Goal: Transaction & Acquisition: Book appointment/travel/reservation

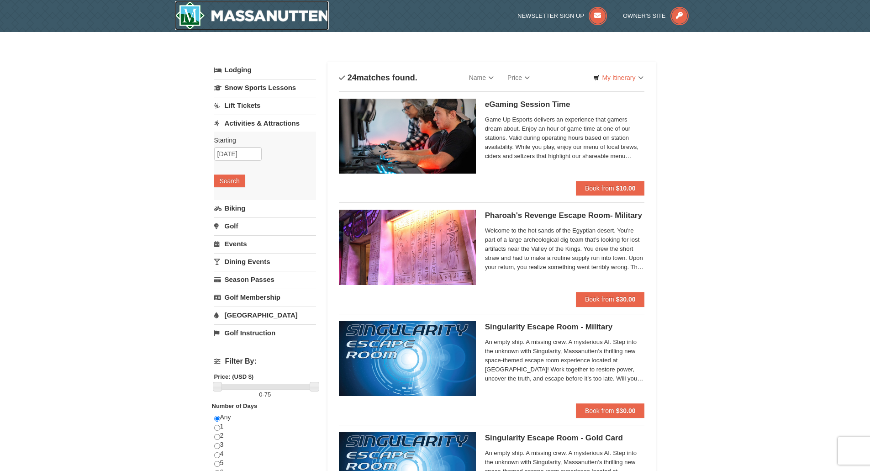
click at [249, 16] on img at bounding box center [252, 15] width 154 height 29
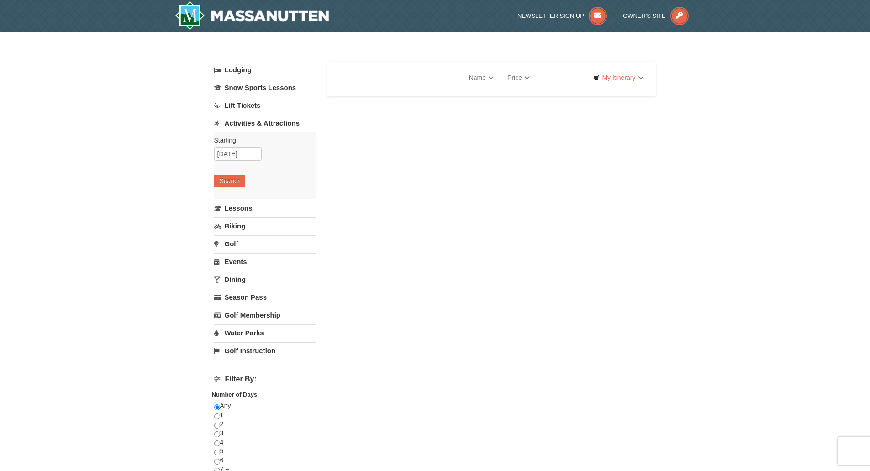
select select "9"
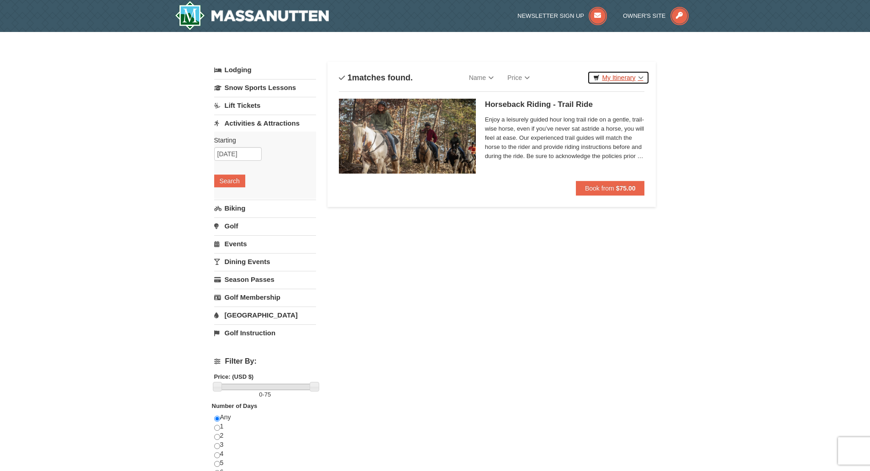
click at [614, 79] on link "My Itinerary" at bounding box center [618, 78] width 62 height 14
click at [747, 68] on div "× Categories List Filter My Itinerary Questions? 1-540-289-9441 Lodging Arrival…" at bounding box center [435, 365] width 870 height 667
click at [551, 130] on span "Enjoy a leisurely guided hour long trail ride on a gentle, trail-wise horse, ev…" at bounding box center [565, 138] width 160 height 46
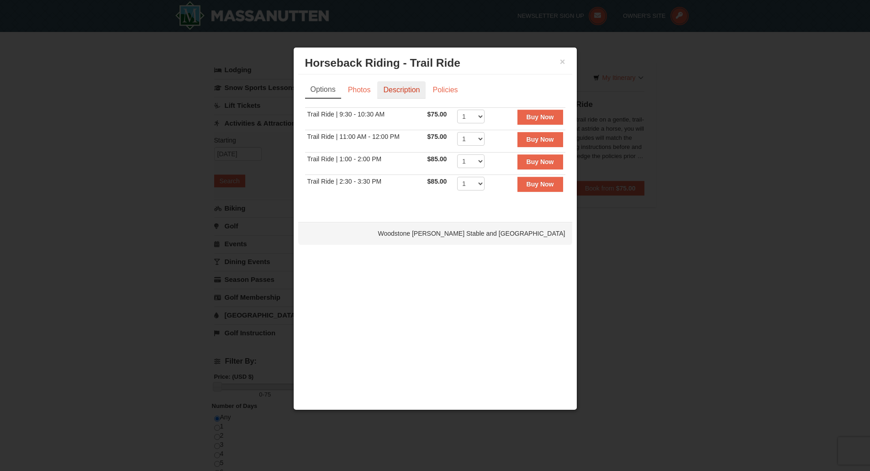
click at [404, 84] on link "Description" at bounding box center [401, 89] width 48 height 17
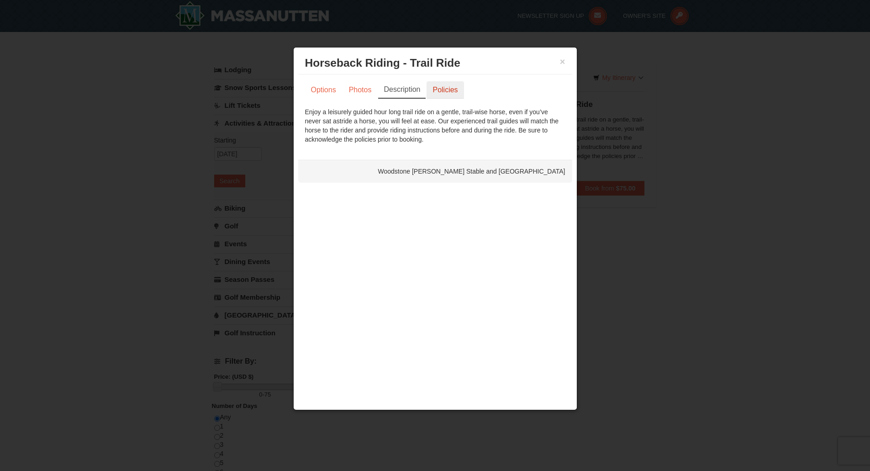
click at [440, 94] on link "Policies" at bounding box center [444, 89] width 37 height 17
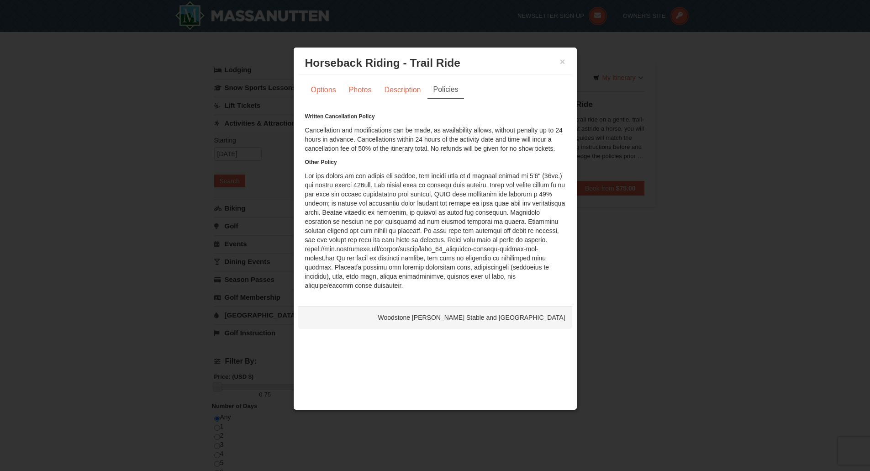
click at [558, 62] on h3 "Horseback Riding - Trail Ride Woodstone Meadows Stable and Petting Farm" at bounding box center [435, 63] width 260 height 14
click at [562, 59] on button "×" at bounding box center [562, 61] width 5 height 9
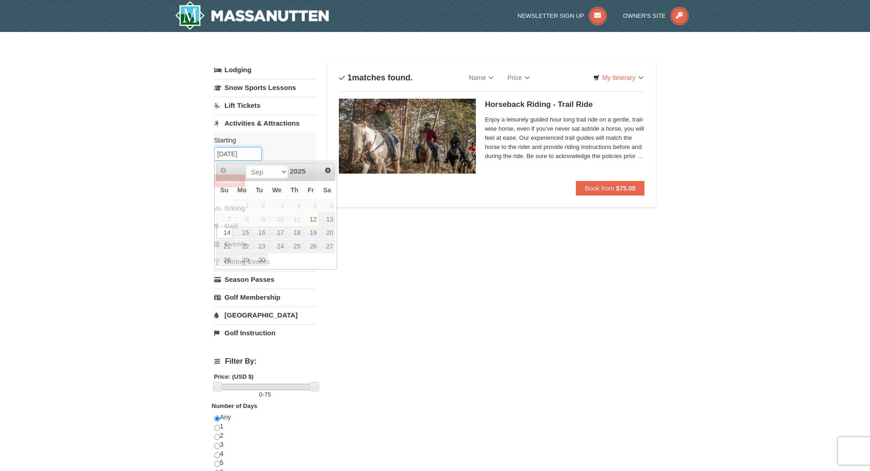
drag, startPoint x: 247, startPoint y: 157, endPoint x: 190, endPoint y: 160, distance: 56.7
click at [190, 160] on div "× Categories List Filter My Itinerary Questions? 1-540-289-9441 Lodging Arrival…" at bounding box center [435, 365] width 870 height 667
click at [314, 233] on link "19" at bounding box center [311, 232] width 16 height 13
type input "09/19/2025"
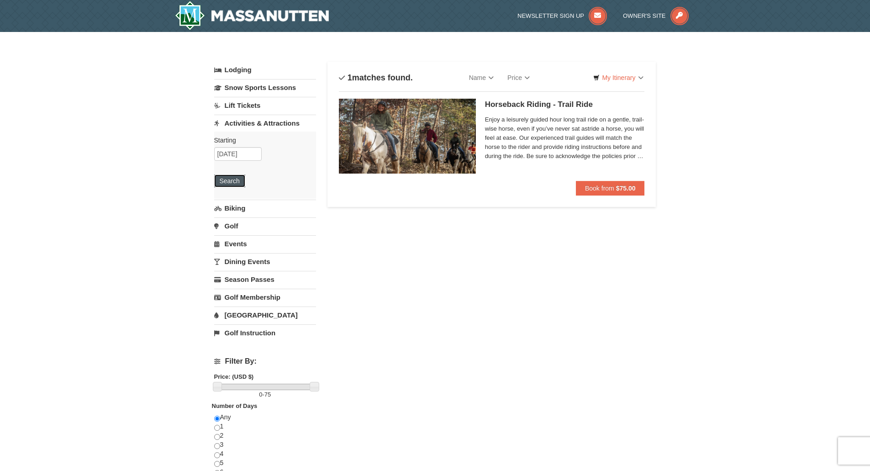
click at [236, 180] on button "Search" at bounding box center [229, 180] width 31 height 13
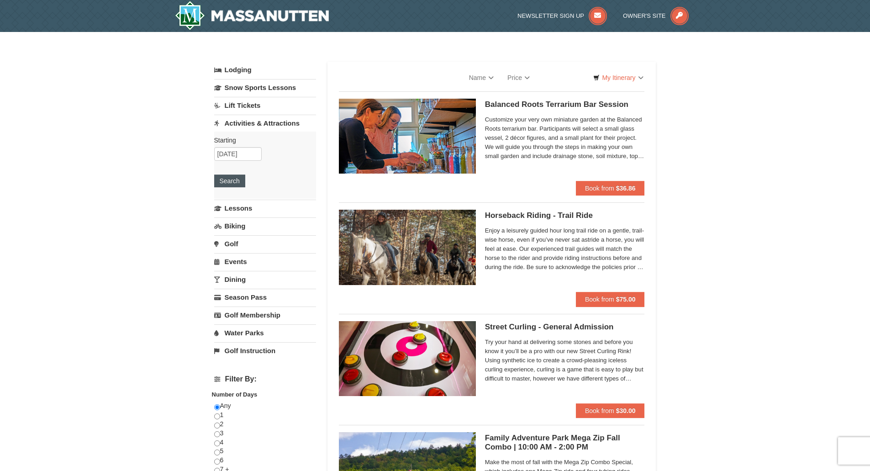
select select "9"
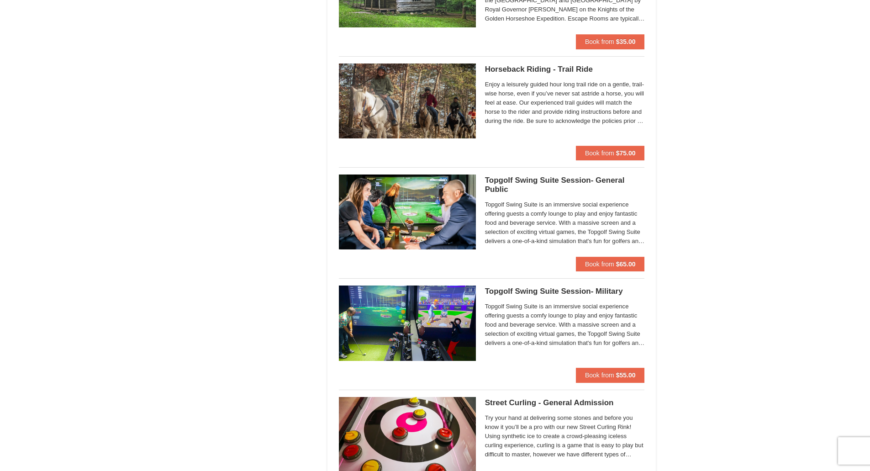
scroll to position [1050, 0]
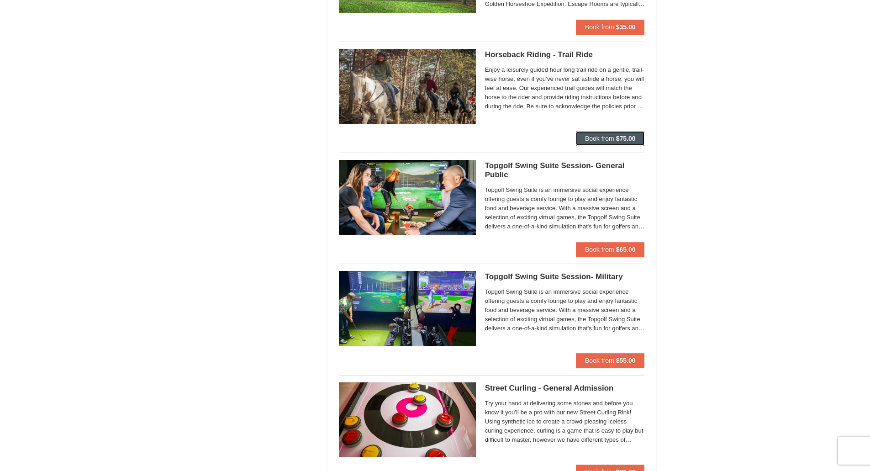
click at [618, 133] on button "Book from $75.00" at bounding box center [610, 138] width 69 height 15
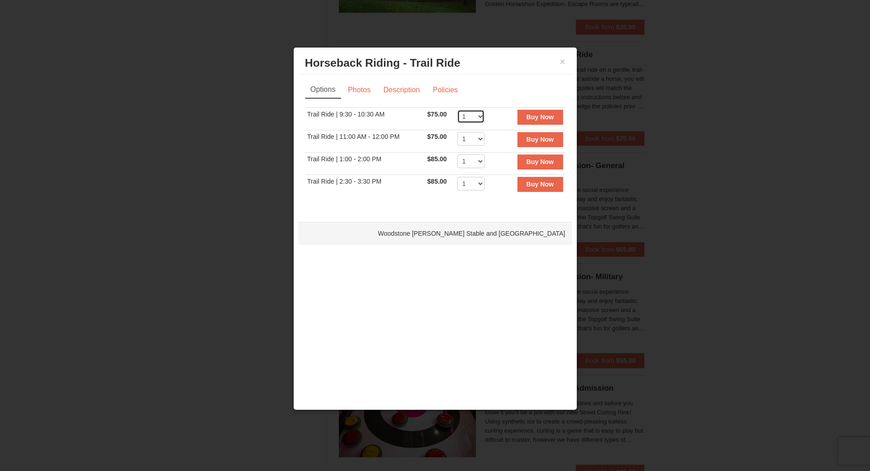
click at [475, 117] on select "1 2 3 4 5 6 7 8 9 10 11 12" at bounding box center [470, 117] width 27 height 14
drag, startPoint x: 384, startPoint y: 137, endPoint x: 467, endPoint y: 130, distance: 82.9
click at [386, 137] on td "Trail Ride | 11:00 AM - 12:00 PM" at bounding box center [365, 141] width 120 height 22
click at [473, 137] on select "1 2 3 4 5 6 7 8 9 10 11 12" at bounding box center [470, 139] width 27 height 14
select select "2"
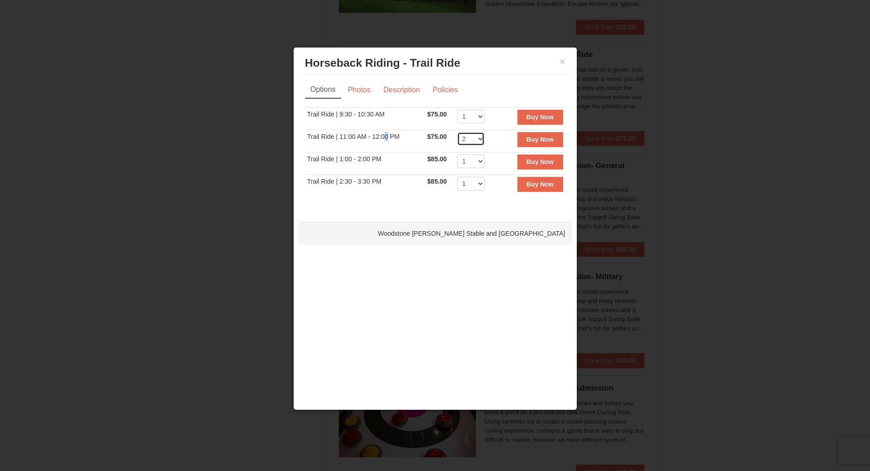
click at [457, 132] on select "1 2 3 4 5 6 7 8 9 10 11 12" at bounding box center [470, 139] width 27 height 14
click at [529, 145] on button "Buy Now" at bounding box center [540, 139] width 46 height 15
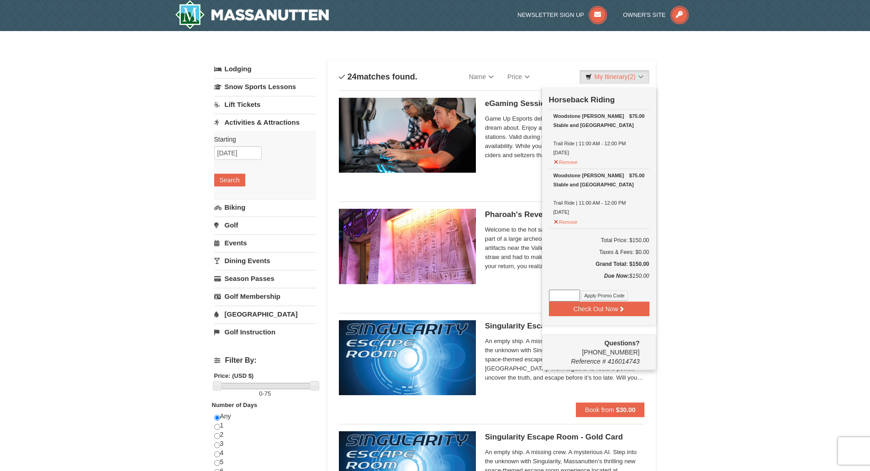
scroll to position [3, 0]
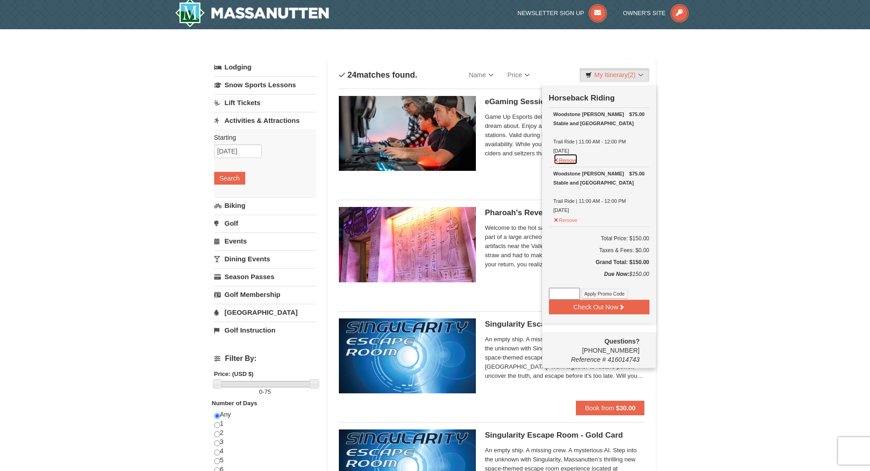
click at [565, 162] on button "Remove" at bounding box center [565, 158] width 25 height 11
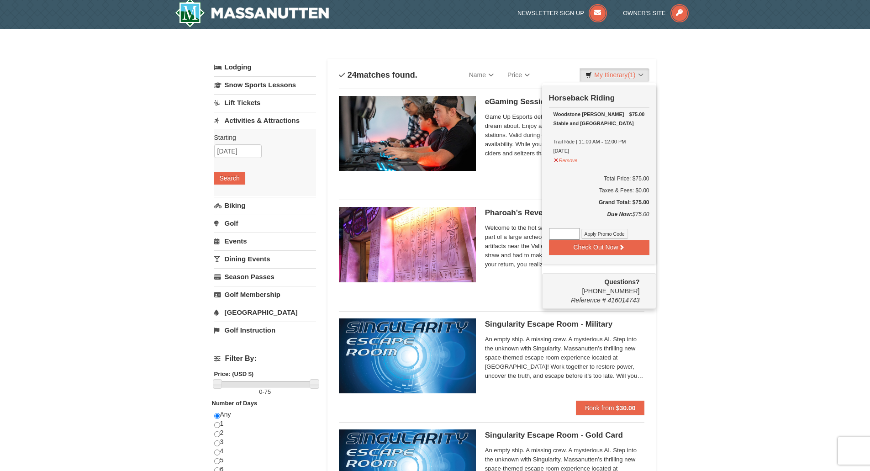
click at [568, 208] on td "Total Price: $75.00 Taxes & Fees: $0.00 Grand Total: $75.00" at bounding box center [599, 188] width 100 height 43
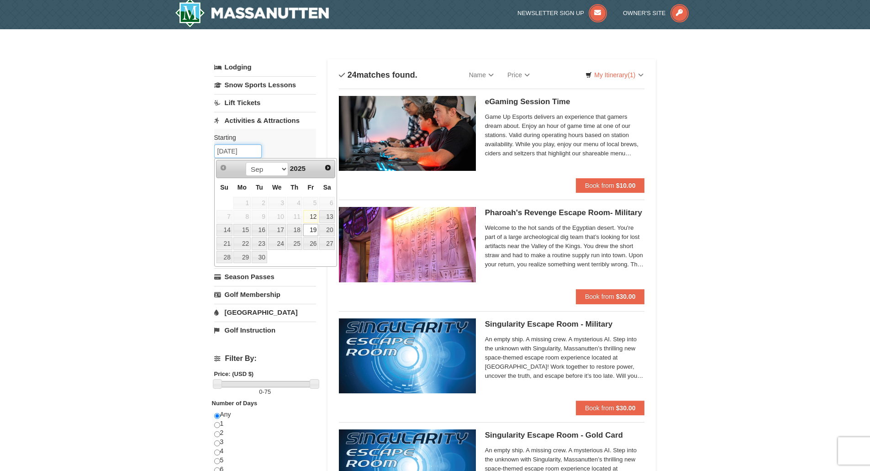
drag, startPoint x: 255, startPoint y: 151, endPoint x: 189, endPoint y: 155, distance: 65.9
click at [222, 246] on link "21" at bounding box center [224, 243] width 16 height 13
type input "[DATE]"
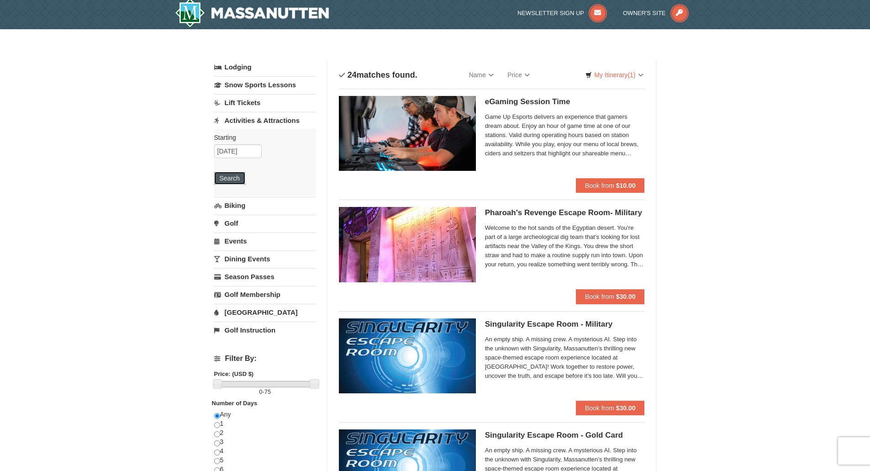
click at [236, 184] on button "Search" at bounding box center [229, 178] width 31 height 13
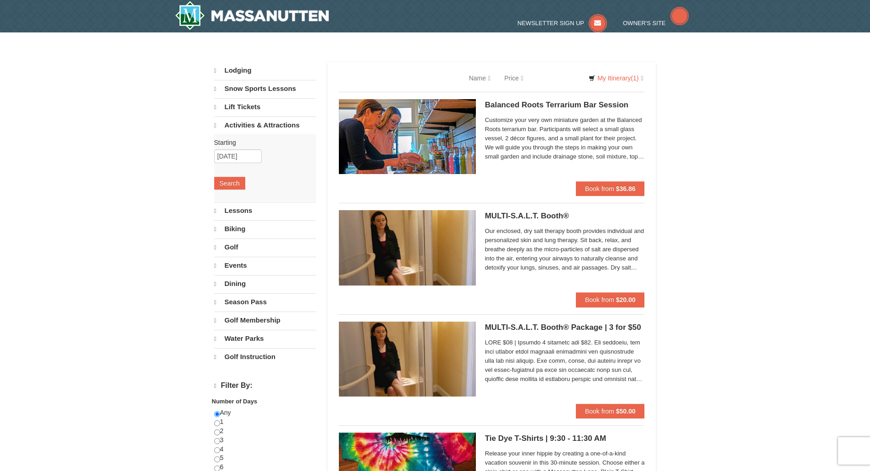
select select "9"
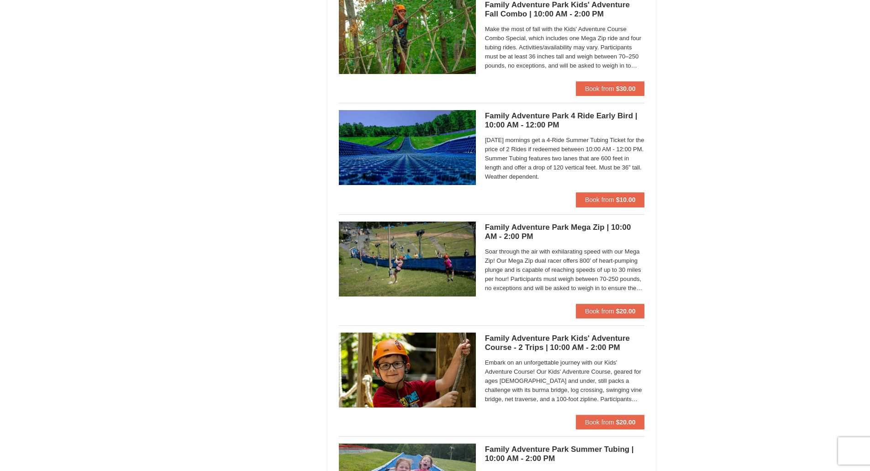
scroll to position [2237, 0]
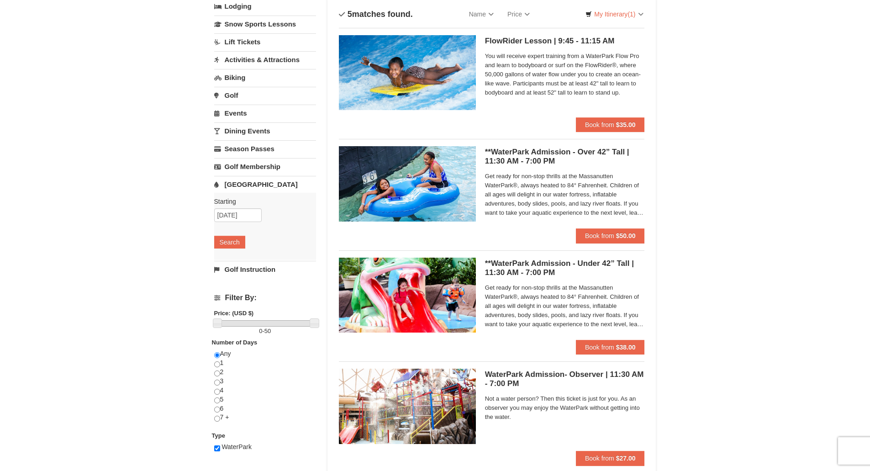
scroll to position [46, 0]
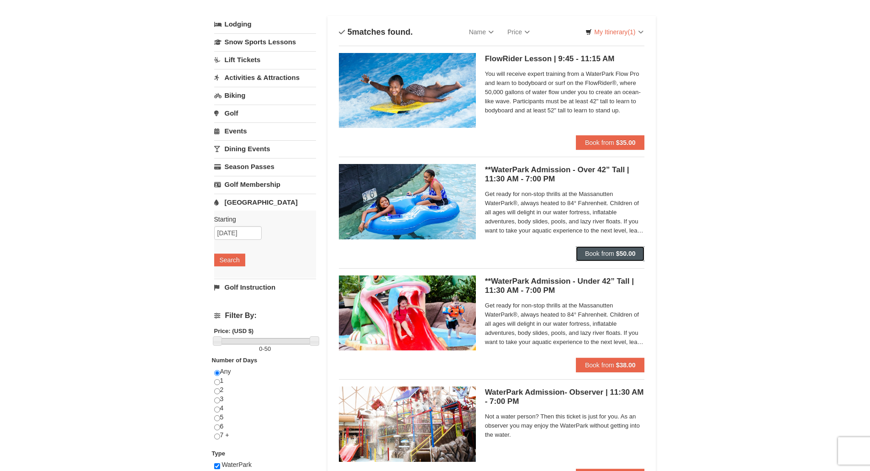
click at [625, 247] on button "Book from $50.00" at bounding box center [610, 253] width 69 height 15
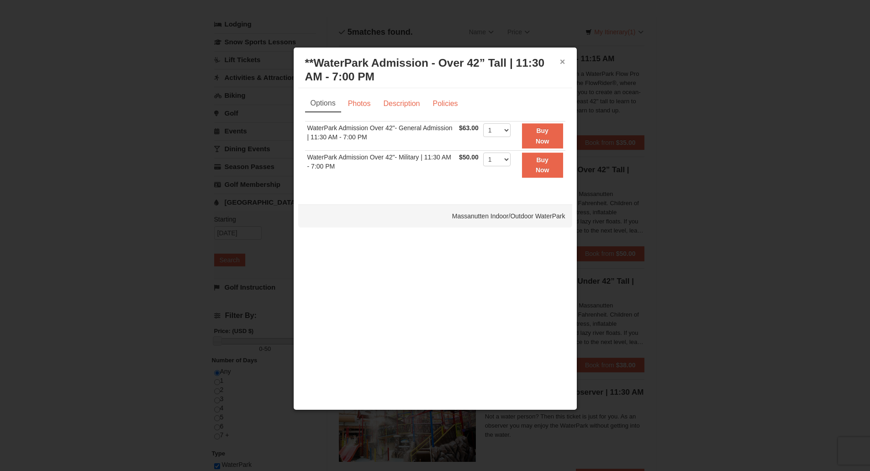
click at [563, 60] on button "×" at bounding box center [562, 61] width 5 height 9
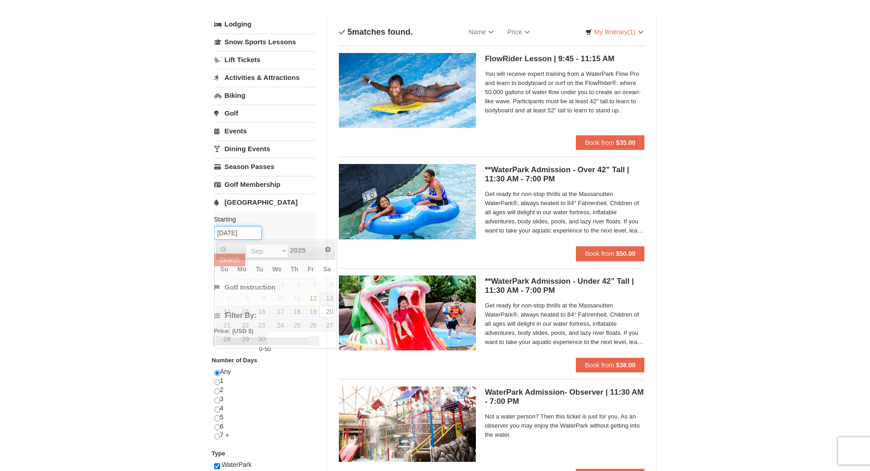
click at [236, 231] on input "09/20/2025" at bounding box center [237, 233] width 47 height 14
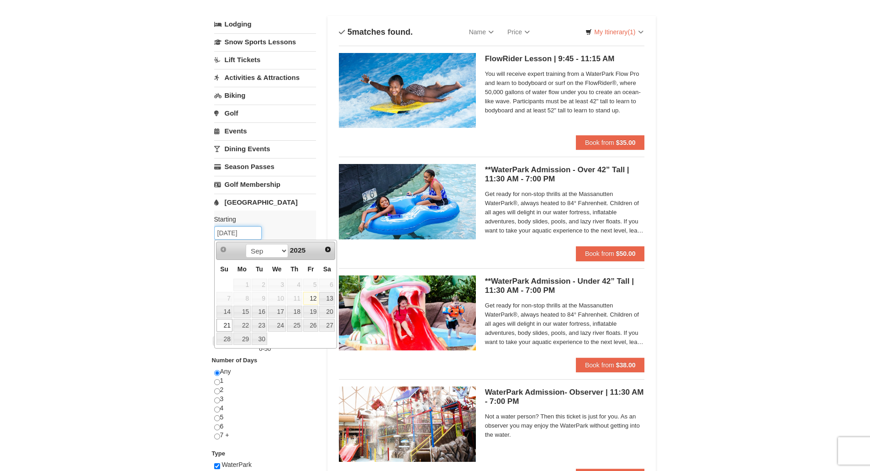
type input "[DATE]"
click at [226, 326] on link "21" at bounding box center [224, 325] width 16 height 13
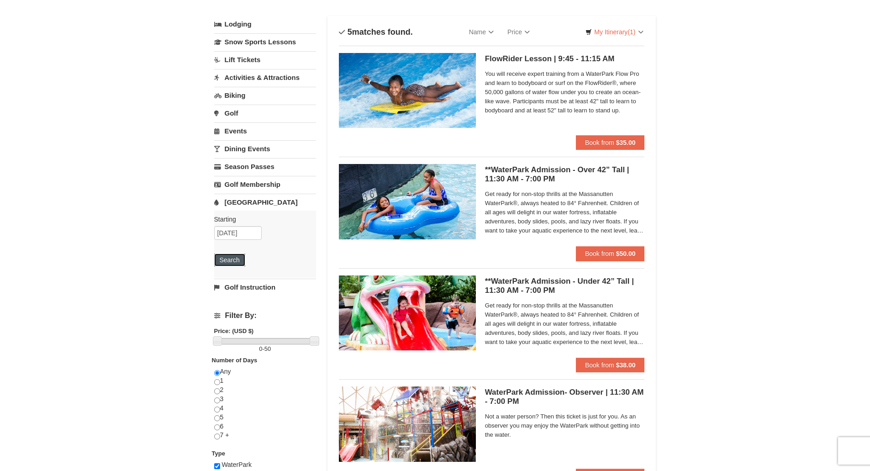
click at [231, 259] on button "Search" at bounding box center [229, 259] width 31 height 13
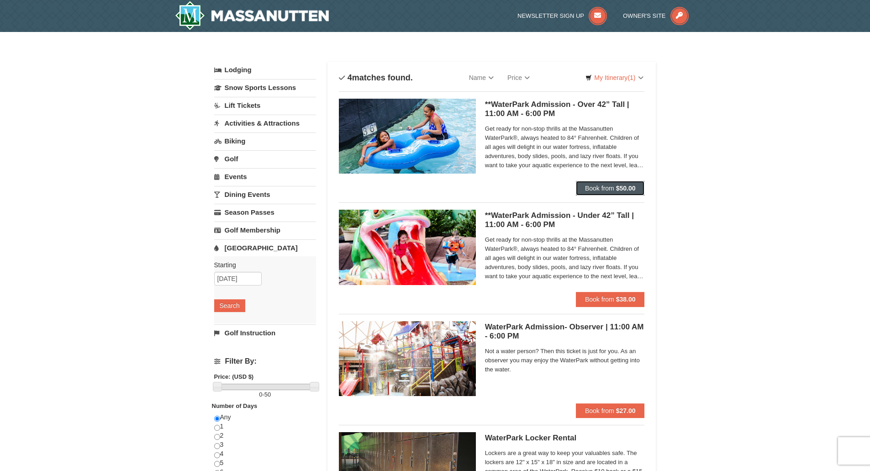
click at [626, 192] on button "Book from $50.00" at bounding box center [610, 188] width 69 height 15
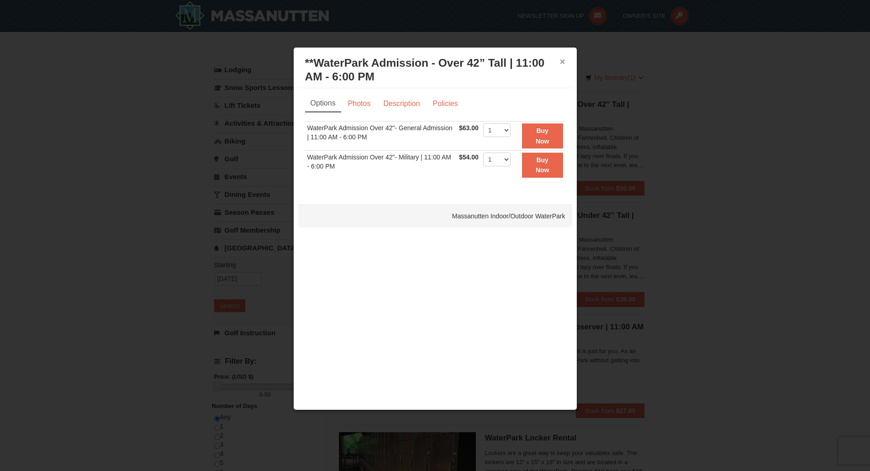
click at [562, 63] on button "×" at bounding box center [562, 61] width 5 height 9
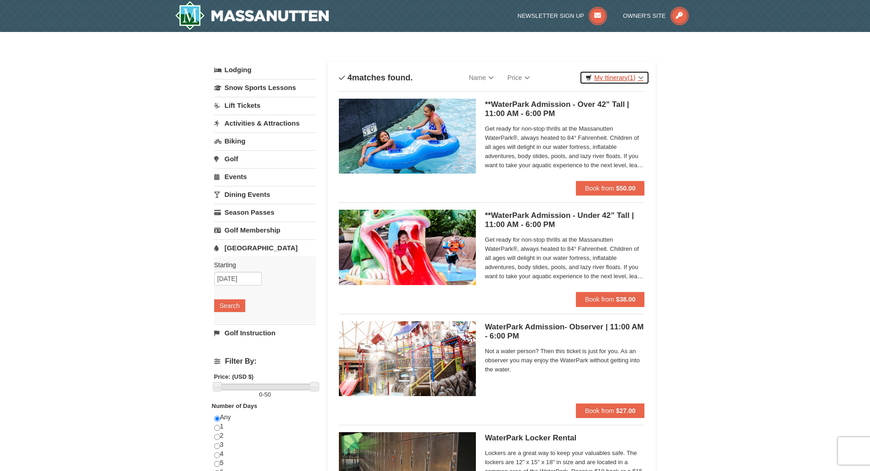
click at [625, 76] on link "My Itinerary (1)" at bounding box center [613, 78] width 69 height 14
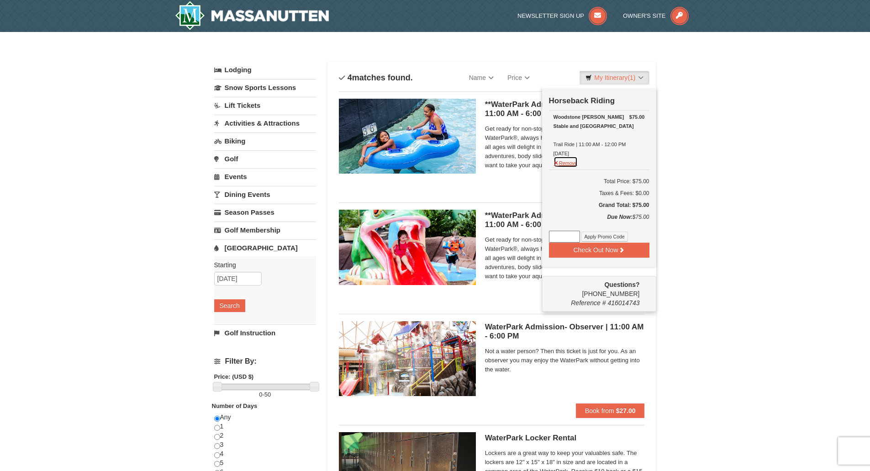
click at [572, 164] on button "Remove" at bounding box center [565, 161] width 25 height 11
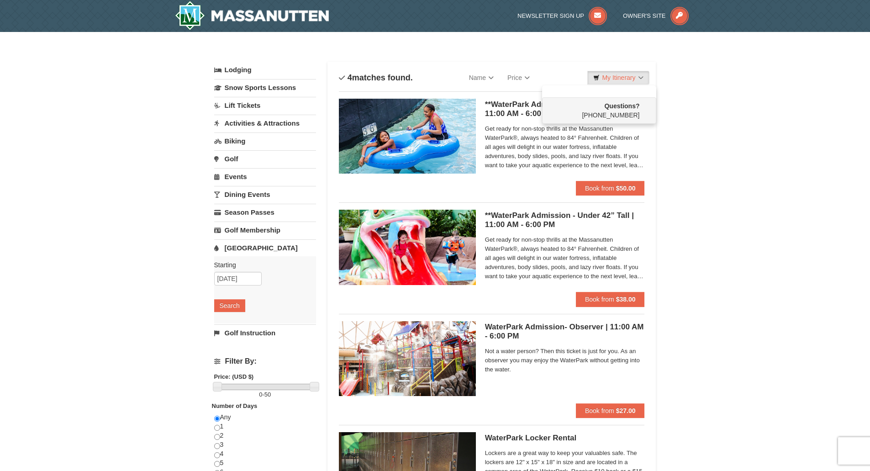
click at [701, 125] on div "× Categories List Filter My Itinerary Questions? 1-540-289-9441 Lodging Arrival…" at bounding box center [435, 296] width 870 height 529
click at [247, 137] on link "Biking" at bounding box center [265, 140] width 102 height 17
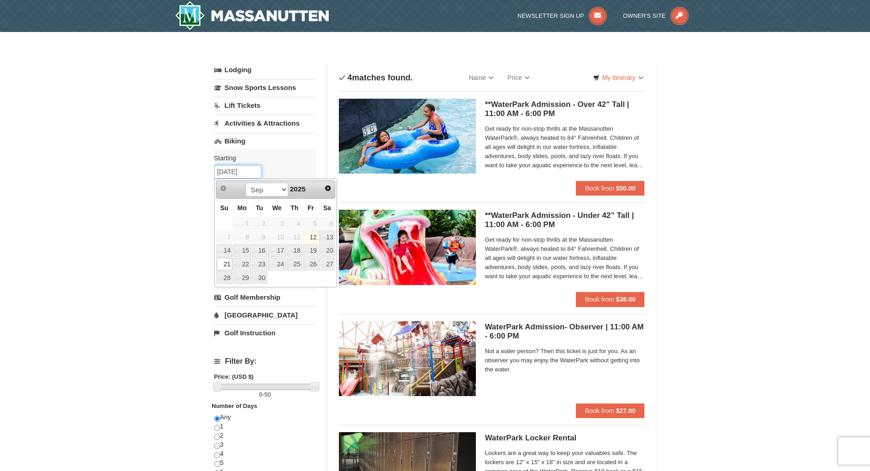
drag, startPoint x: 231, startPoint y: 172, endPoint x: 226, endPoint y: 173, distance: 5.3
click at [226, 173] on input "[DATE]" at bounding box center [237, 172] width 47 height 14
drag, startPoint x: 233, startPoint y: 170, endPoint x: 198, endPoint y: 185, distance: 38.4
click at [201, 186] on div "× Categories List Filter My Itinerary Questions? 1-540-289-9441 Lodging Arrival…" at bounding box center [435, 296] width 870 height 529
click at [310, 249] on link "19" at bounding box center [311, 250] width 16 height 13
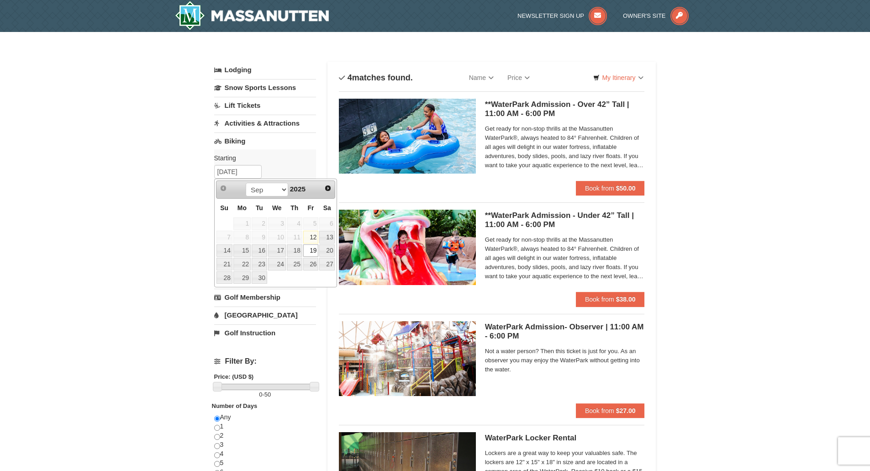
type input "[DATE]"
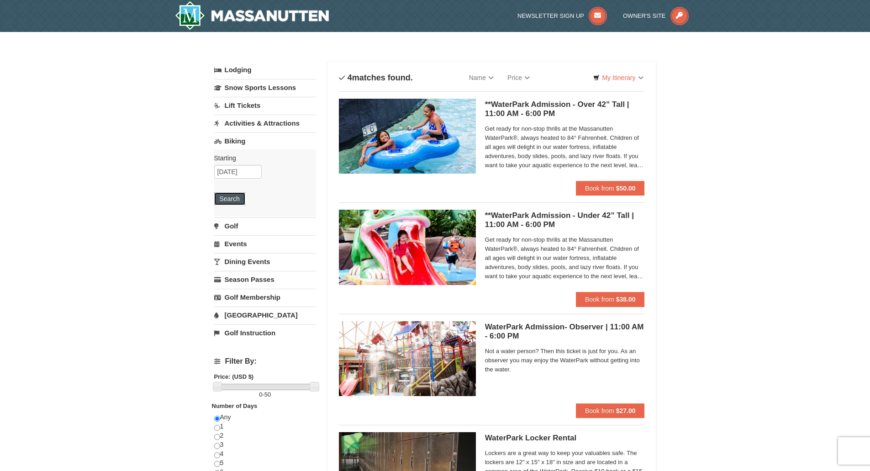
click at [236, 203] on button "Search" at bounding box center [229, 198] width 31 height 13
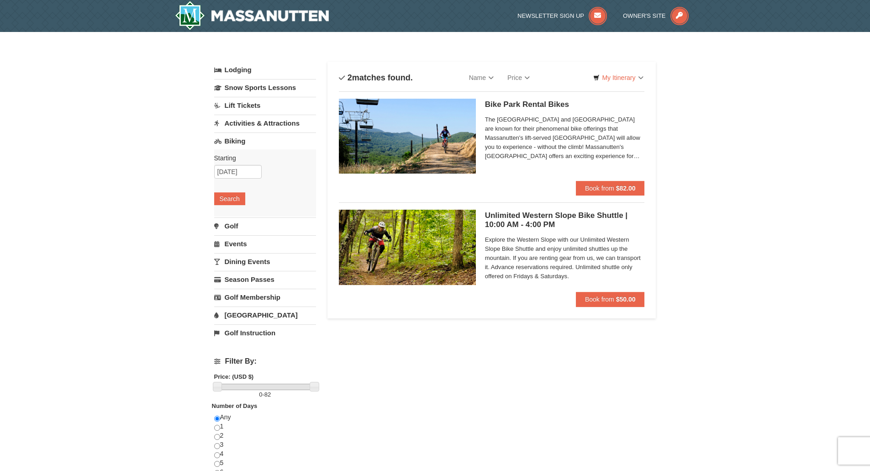
click at [244, 263] on link "Dining Events" at bounding box center [265, 261] width 102 height 17
click at [235, 252] on button "Search" at bounding box center [229, 252] width 31 height 13
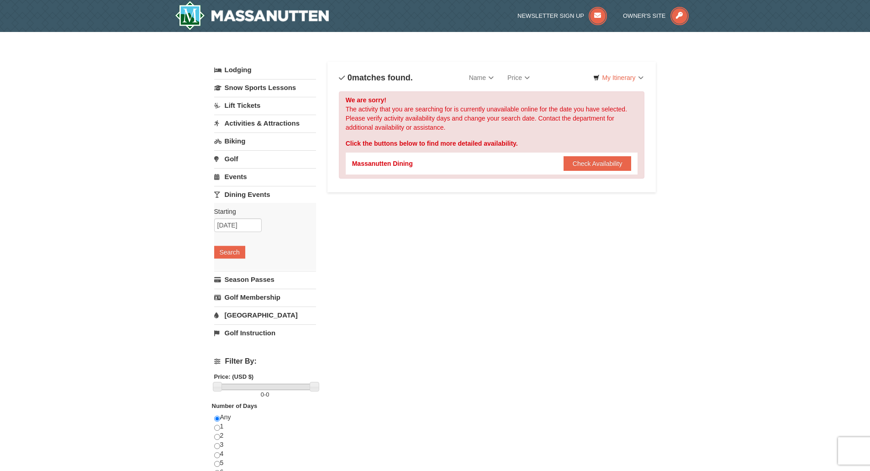
click at [251, 119] on link "Activities & Attractions" at bounding box center [265, 123] width 102 height 17
click at [233, 182] on button "Search" at bounding box center [229, 180] width 31 height 13
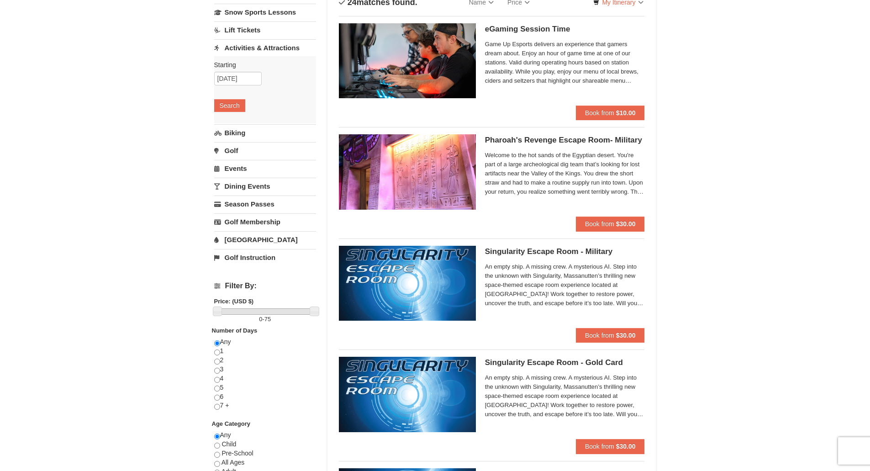
scroll to position [91, 0]
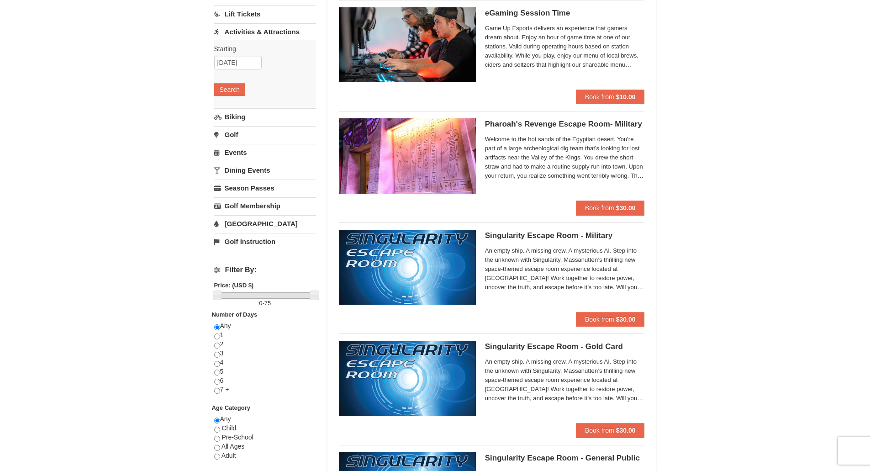
click at [577, 234] on h5 "Singularity Escape Room - Military Massanutten Escape Rooms & Virtual Reality" at bounding box center [565, 235] width 160 height 9
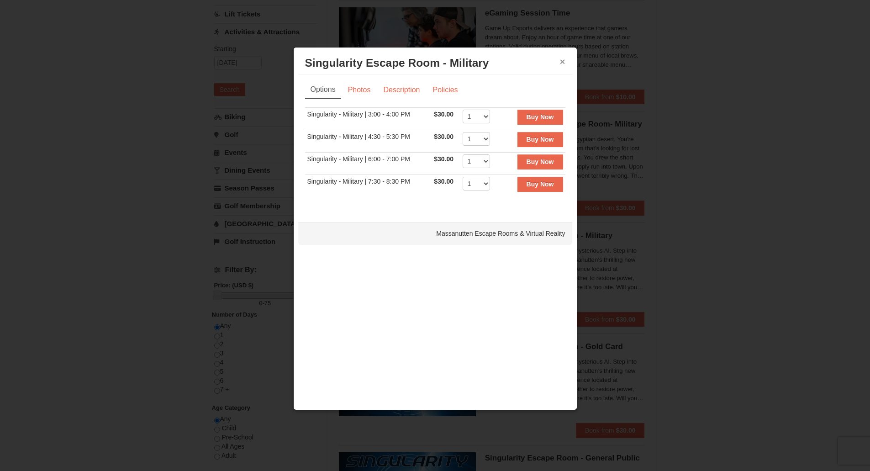
click at [562, 59] on button "×" at bounding box center [562, 61] width 5 height 9
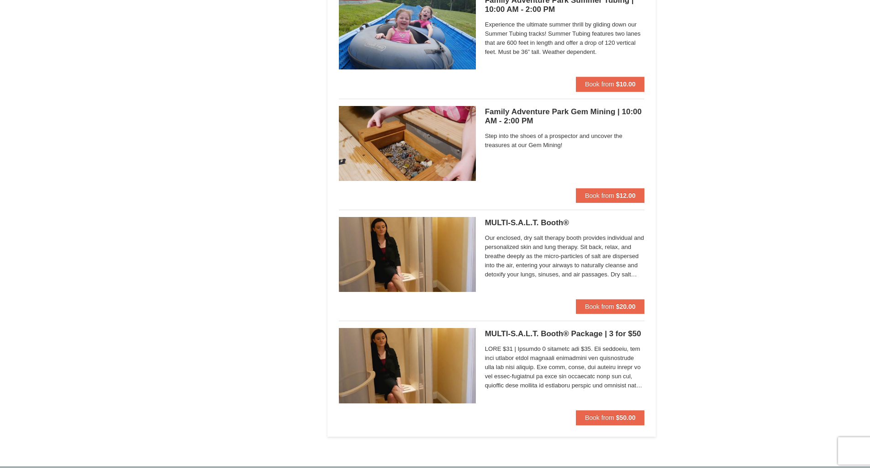
scroll to position [2328, 0]
